Goal: Browse casually

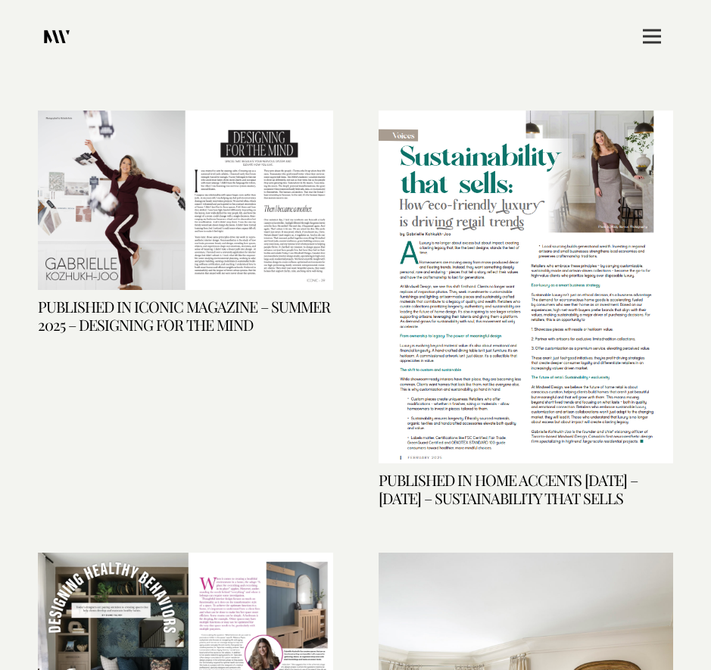
click at [128, 189] on img "Published in Iconic Magazine – Summer 2025 – Designing for the Mind" at bounding box center [185, 200] width 295 height 179
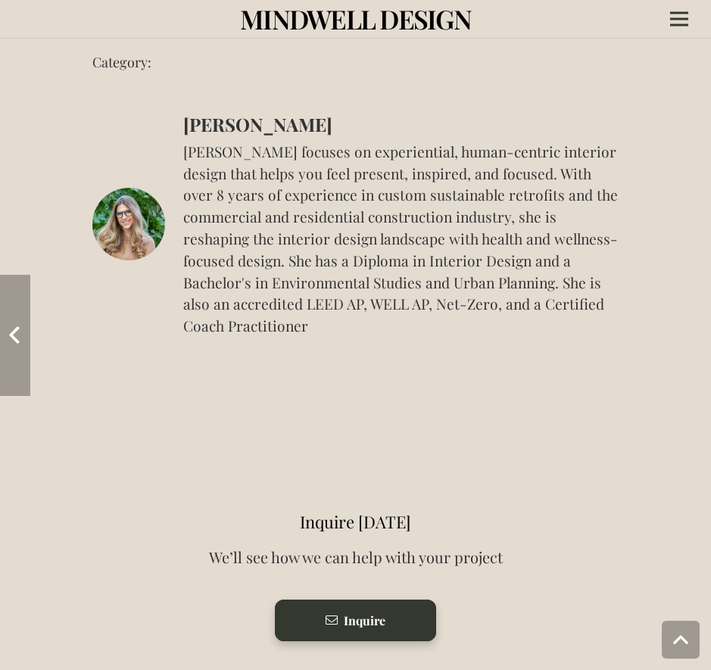
scroll to position [1149, 0]
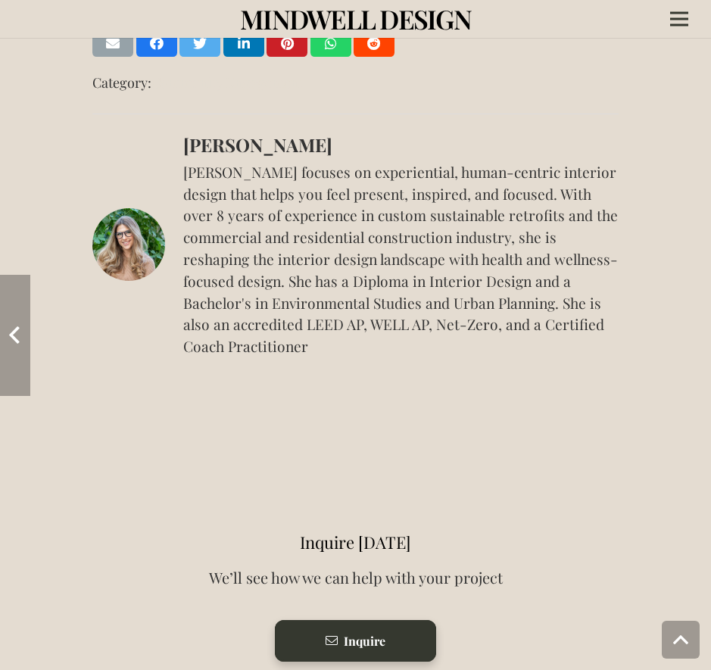
click at [135, 246] on img at bounding box center [128, 244] width 73 height 73
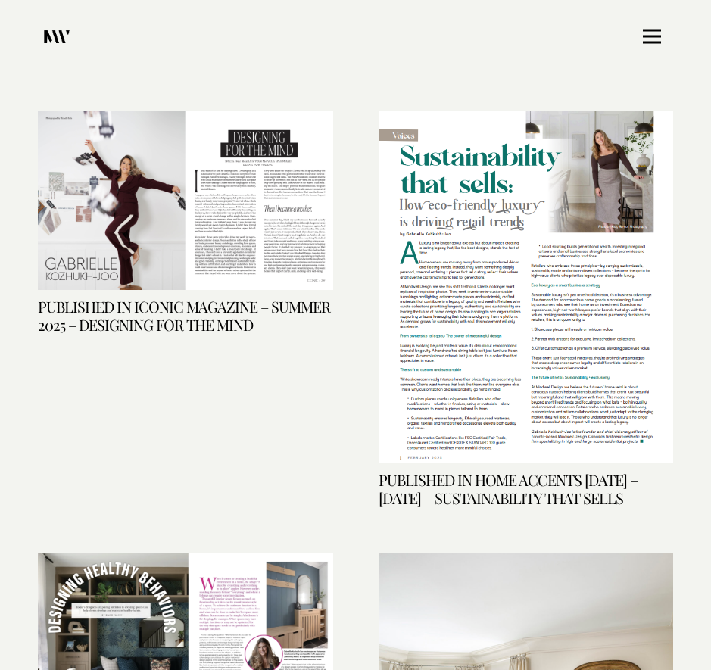
click at [666, 34] on link "Menu" at bounding box center [652, 36] width 42 height 38
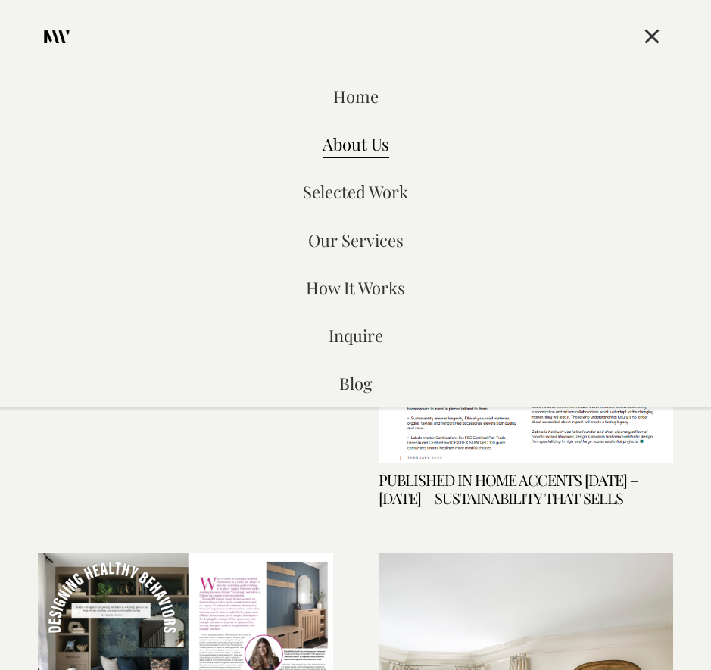
click at [361, 151] on span "About Us" at bounding box center [356, 144] width 67 height 23
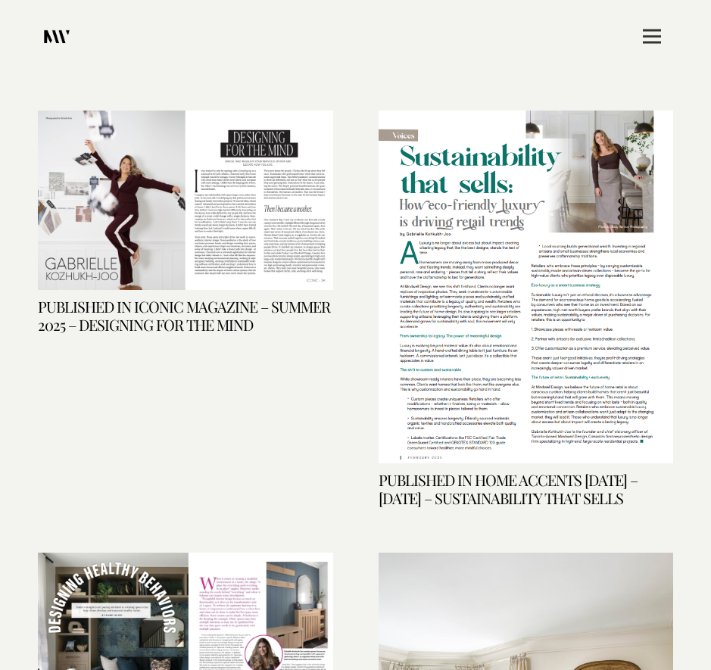
click at [120, 167] on img "Published in Iconic Magazine – Summer 2025 – Designing for the Mind" at bounding box center [185, 200] width 295 height 179
